Goal: Obtain resource: Download file/media

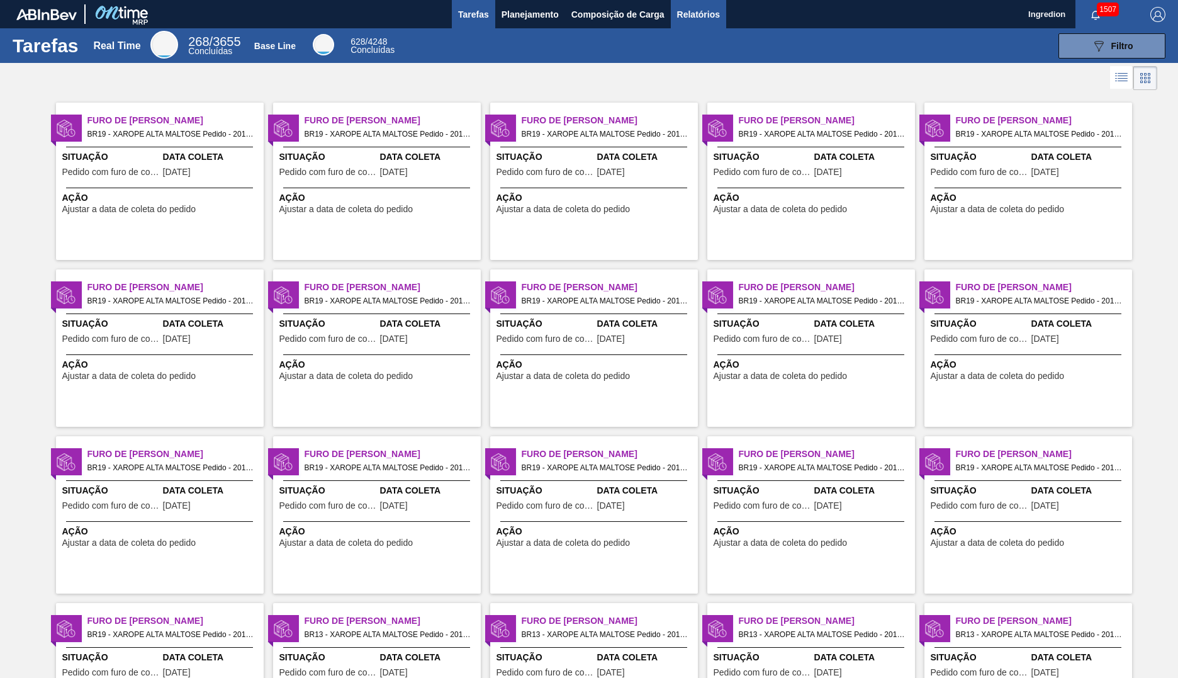
click at [697, 14] on span "Relatórios" at bounding box center [698, 14] width 43 height 15
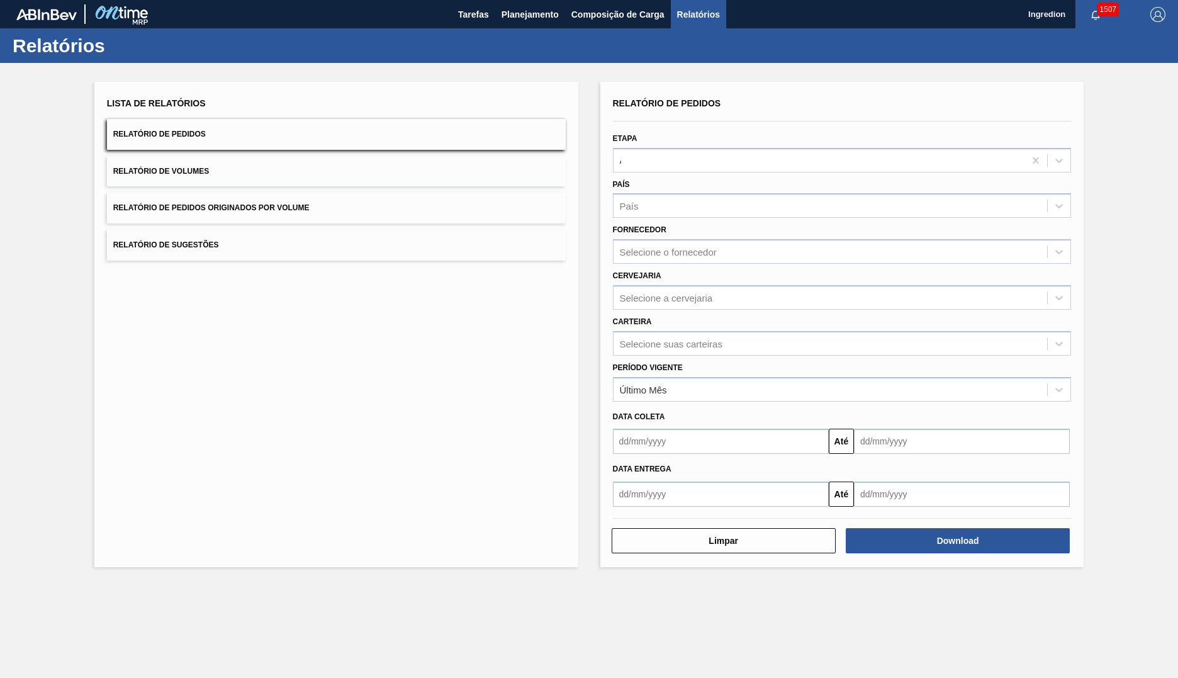
type input "Aguardando Faturamento"
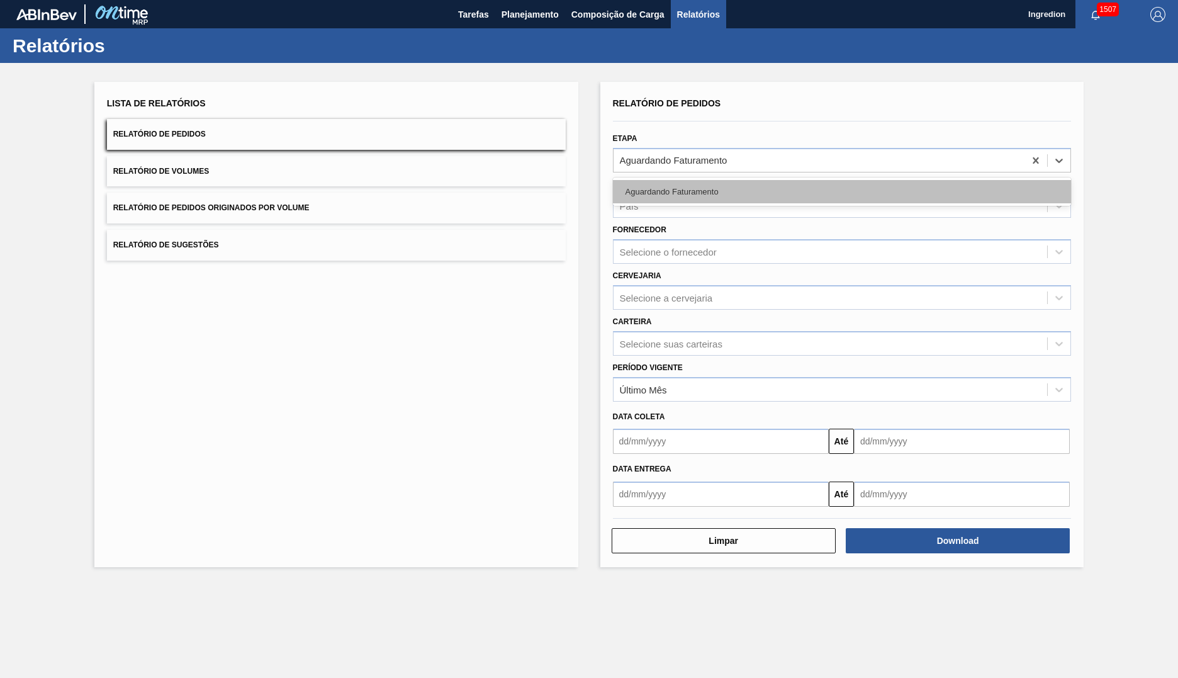
click at [841, 191] on div "Aguardando Faturamento" at bounding box center [842, 191] width 459 height 23
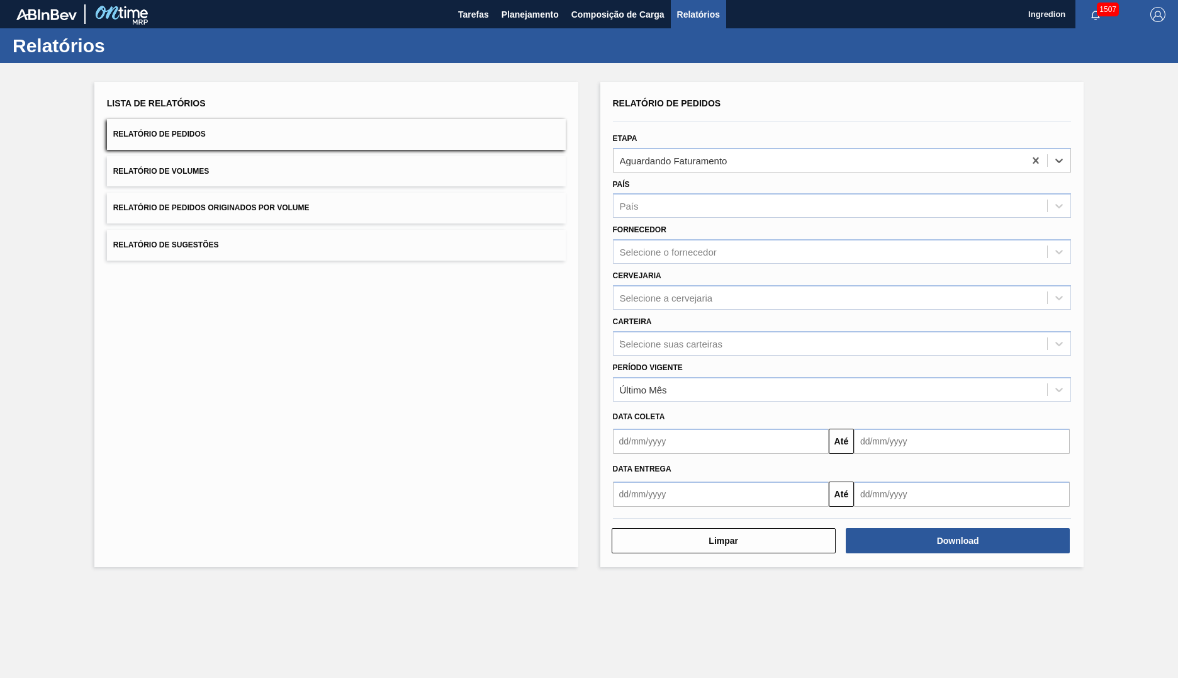
type input "Xarope"
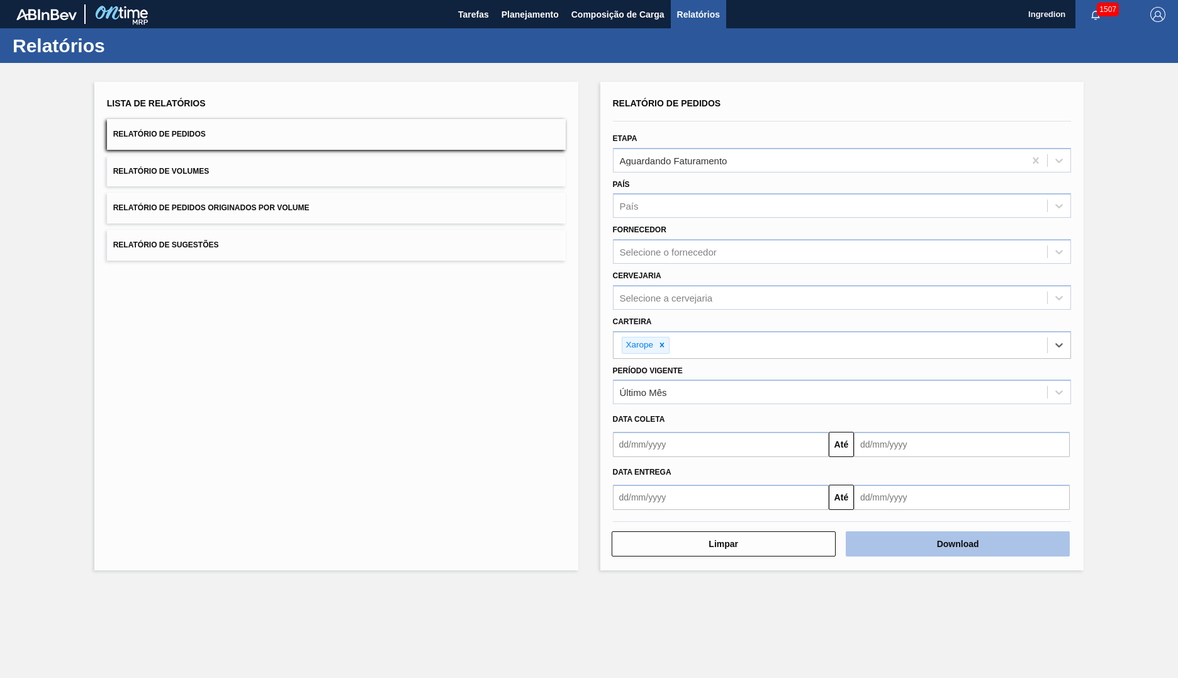
click at [958, 544] on button "Download" at bounding box center [958, 543] width 224 height 25
